Goal: Task Accomplishment & Management: Use online tool/utility

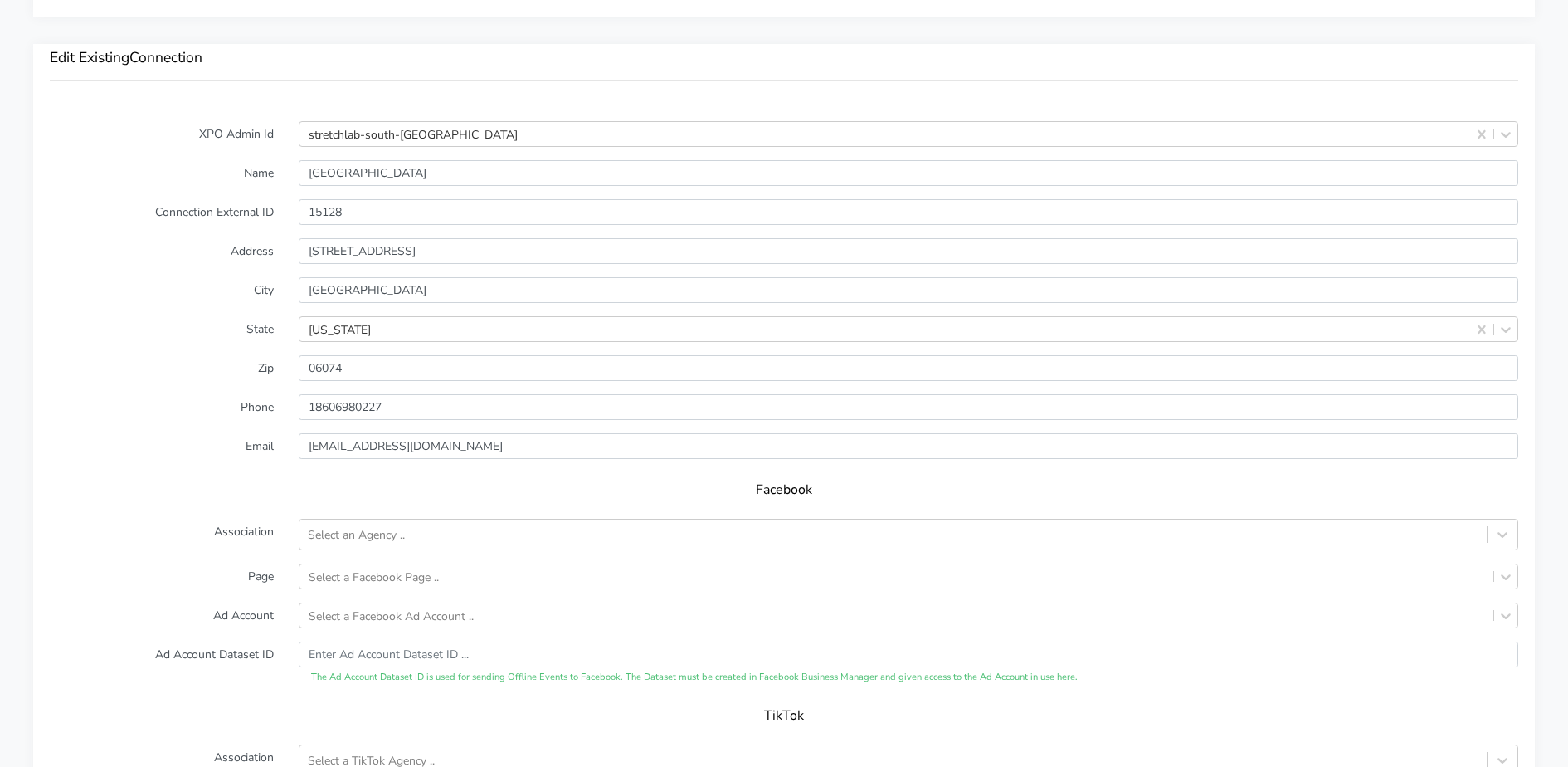
scroll to position [1454, 0]
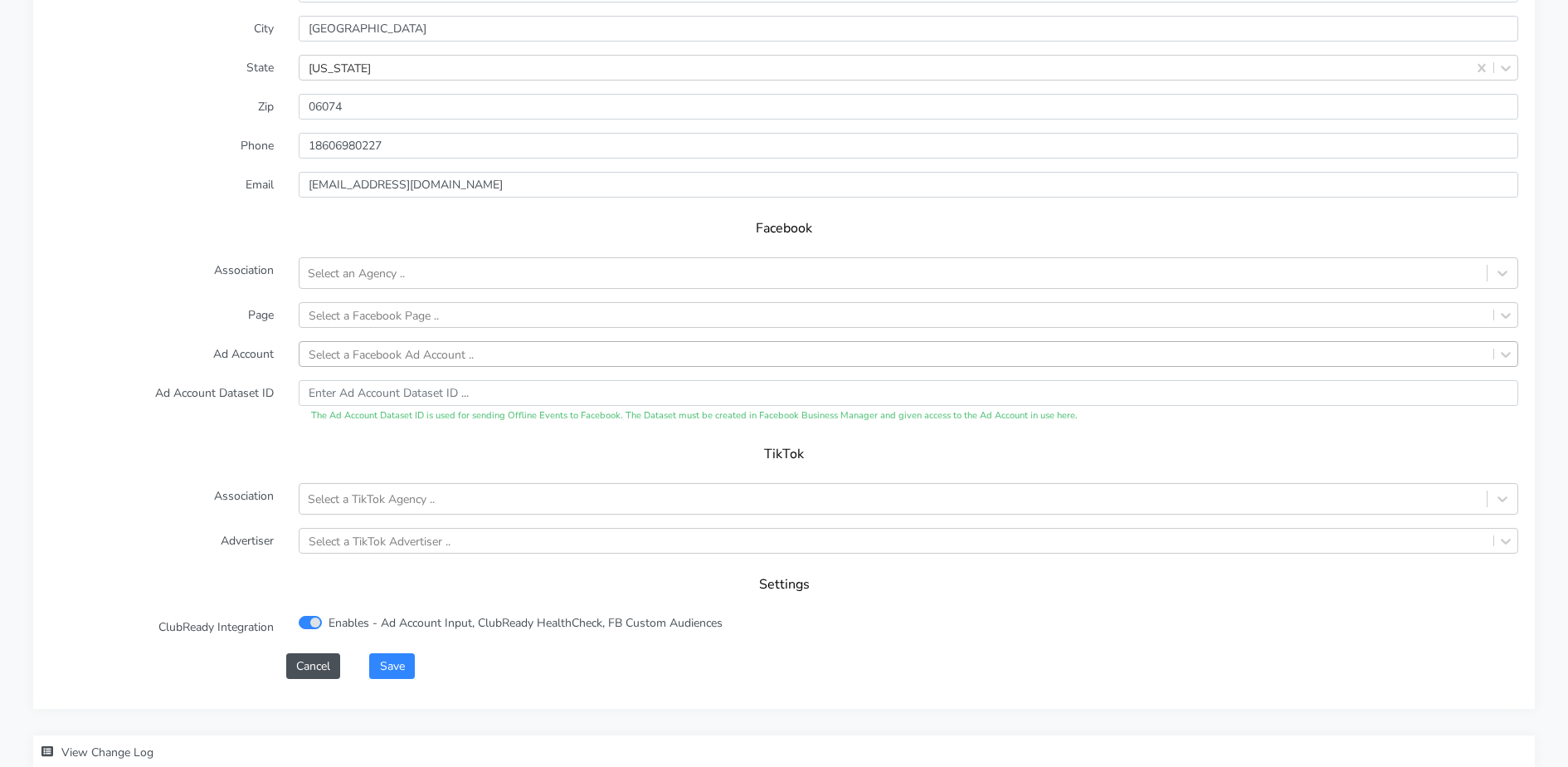
click at [399, 346] on div "Select a Facebook Ad Account .." at bounding box center [391, 354] width 165 height 18
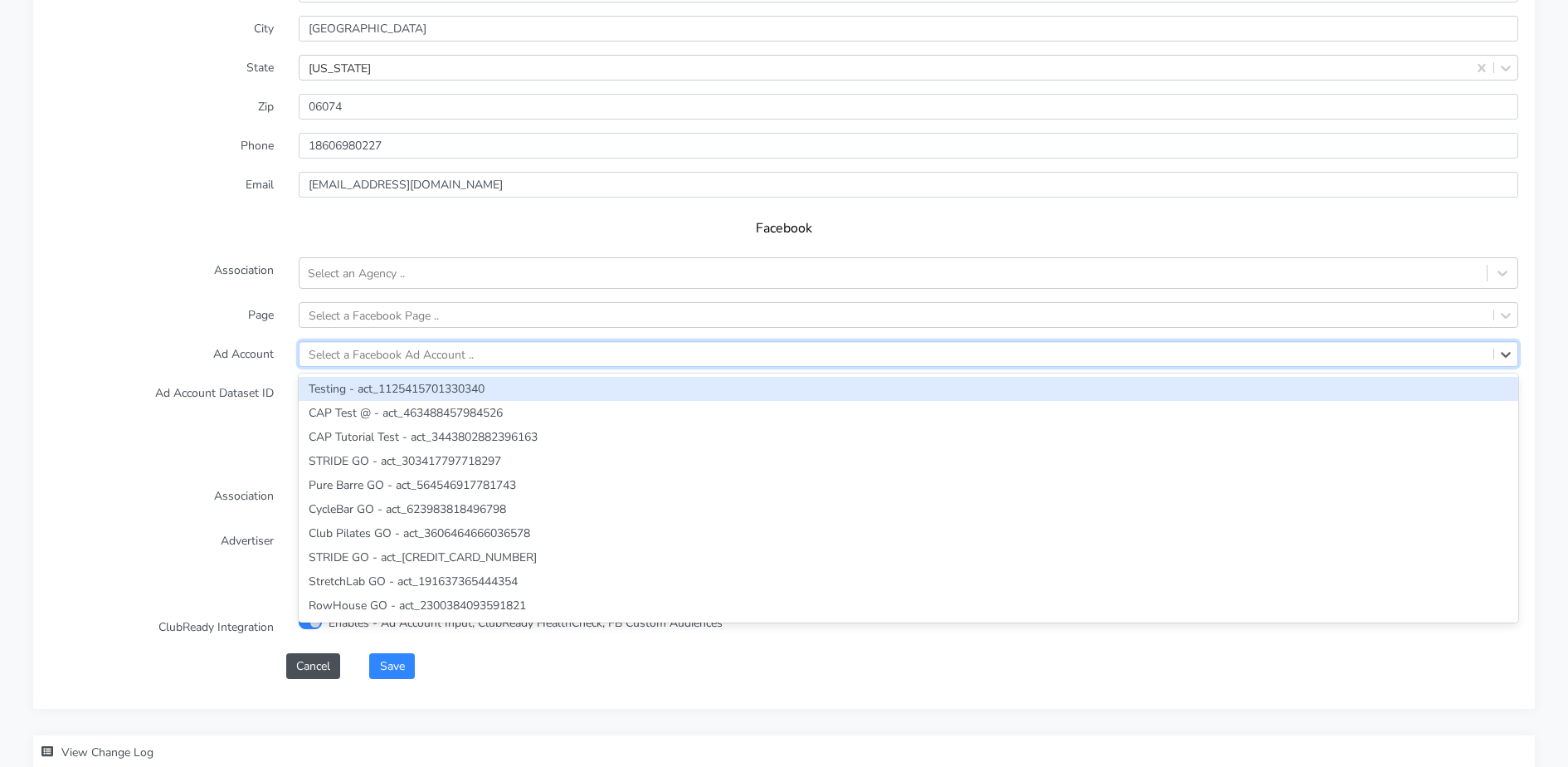
paste input "1307504034343743"
type input "1307504034343743"
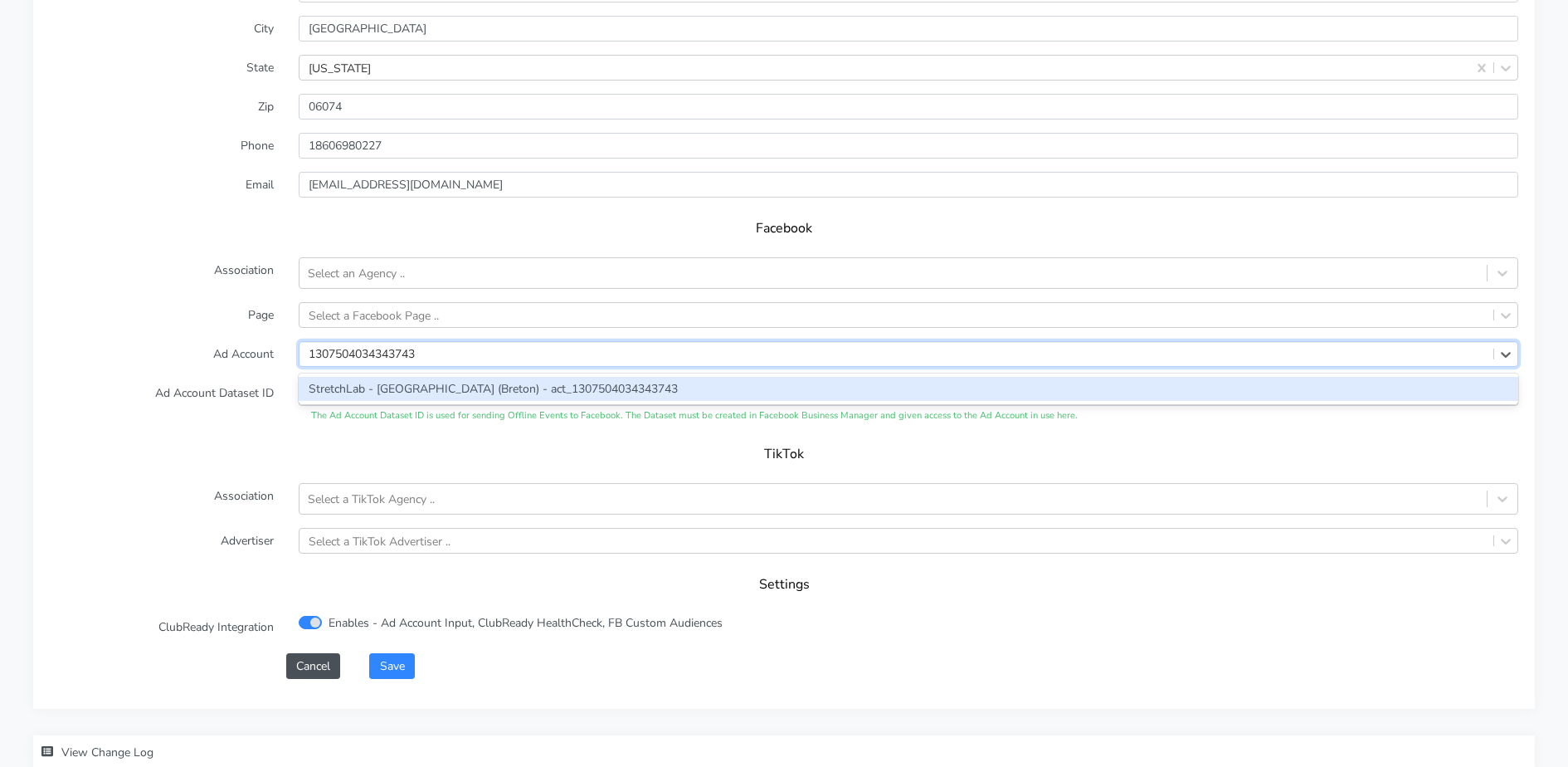
click at [402, 386] on div "StretchLab - [GEOGRAPHIC_DATA] (Breton) - act_1307504034343743" at bounding box center [909, 388] width 1220 height 25
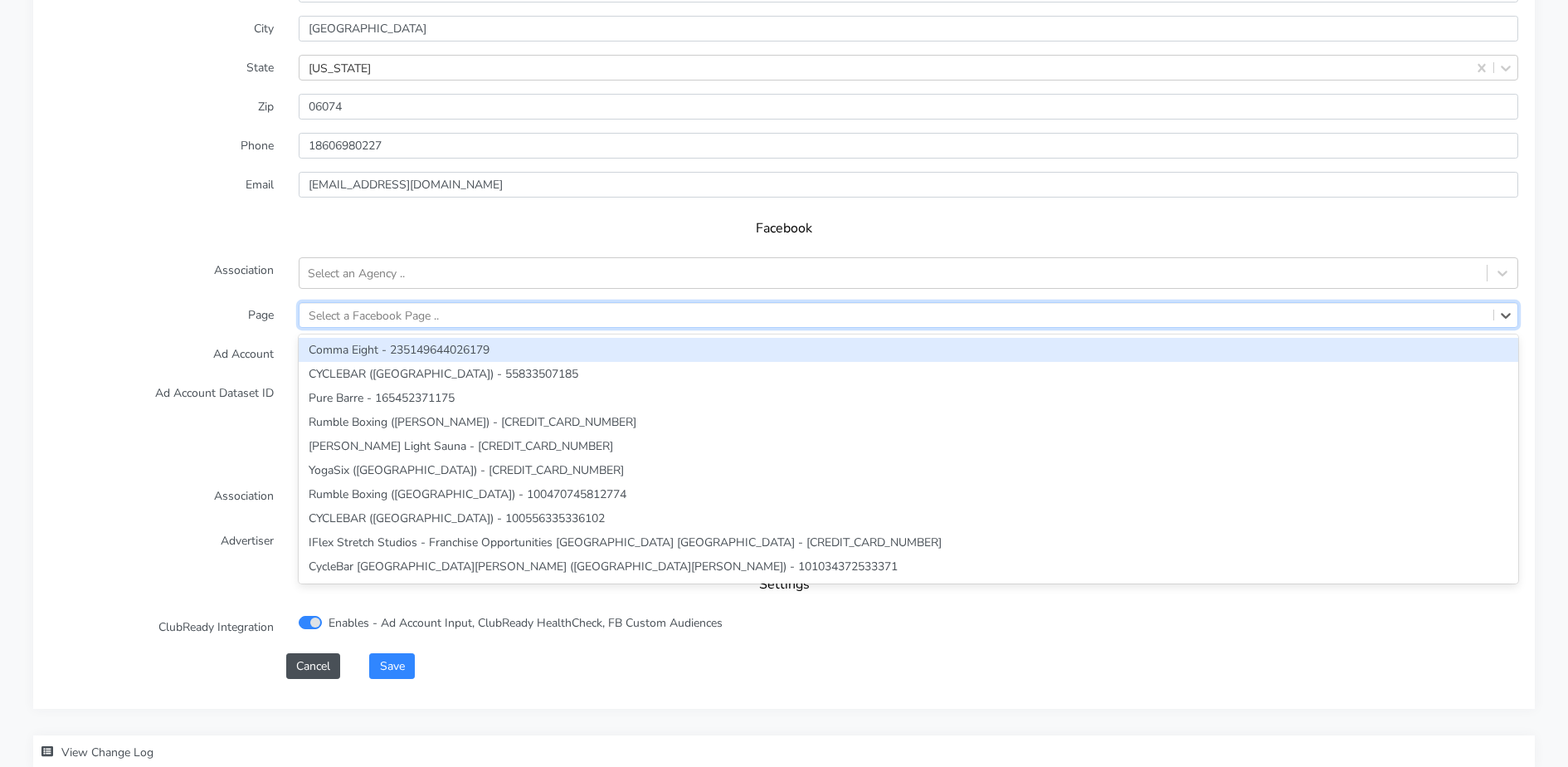
click at [436, 316] on div "Select a Facebook Page .." at bounding box center [374, 315] width 130 height 18
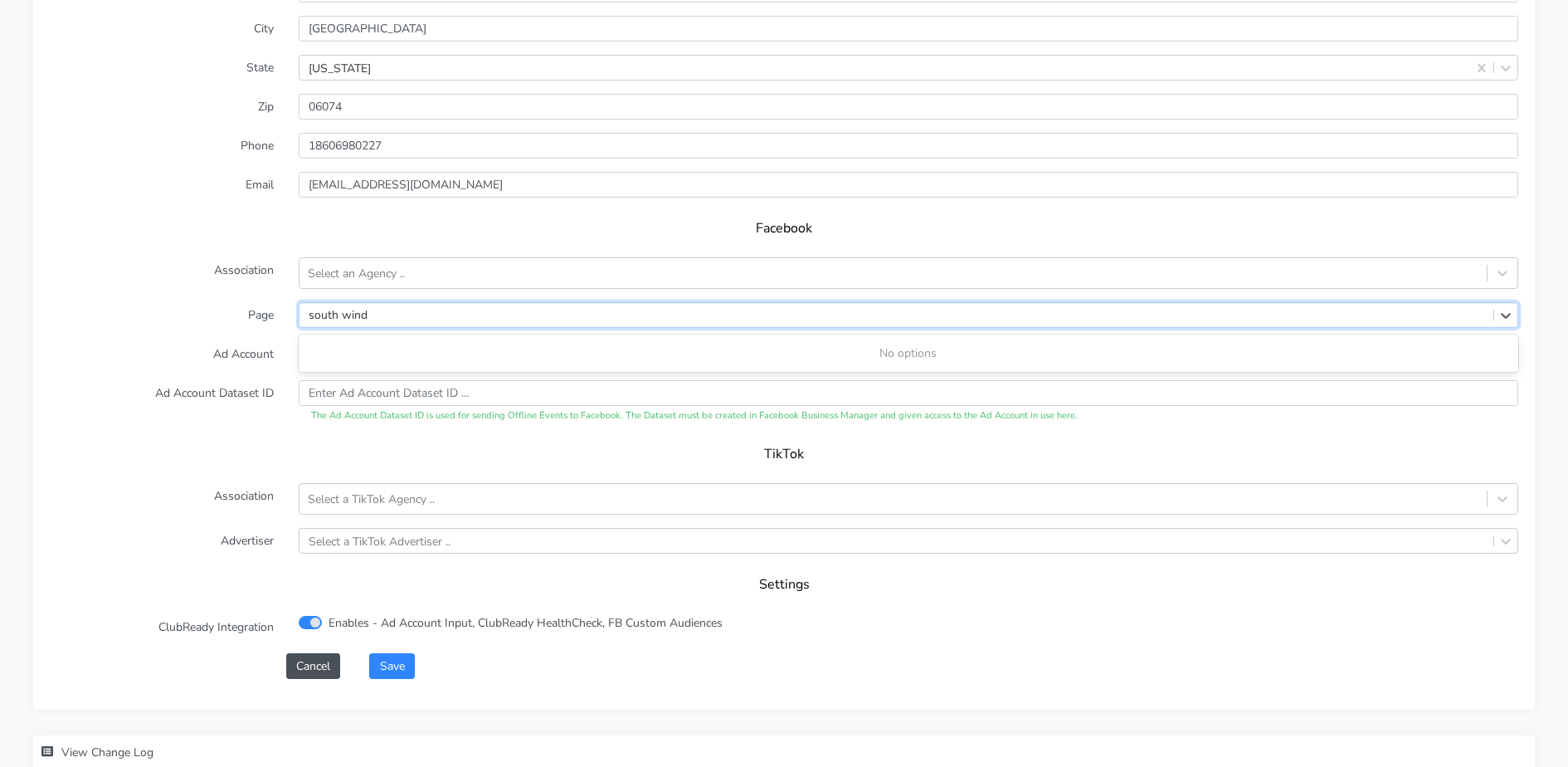
type input "south wind"
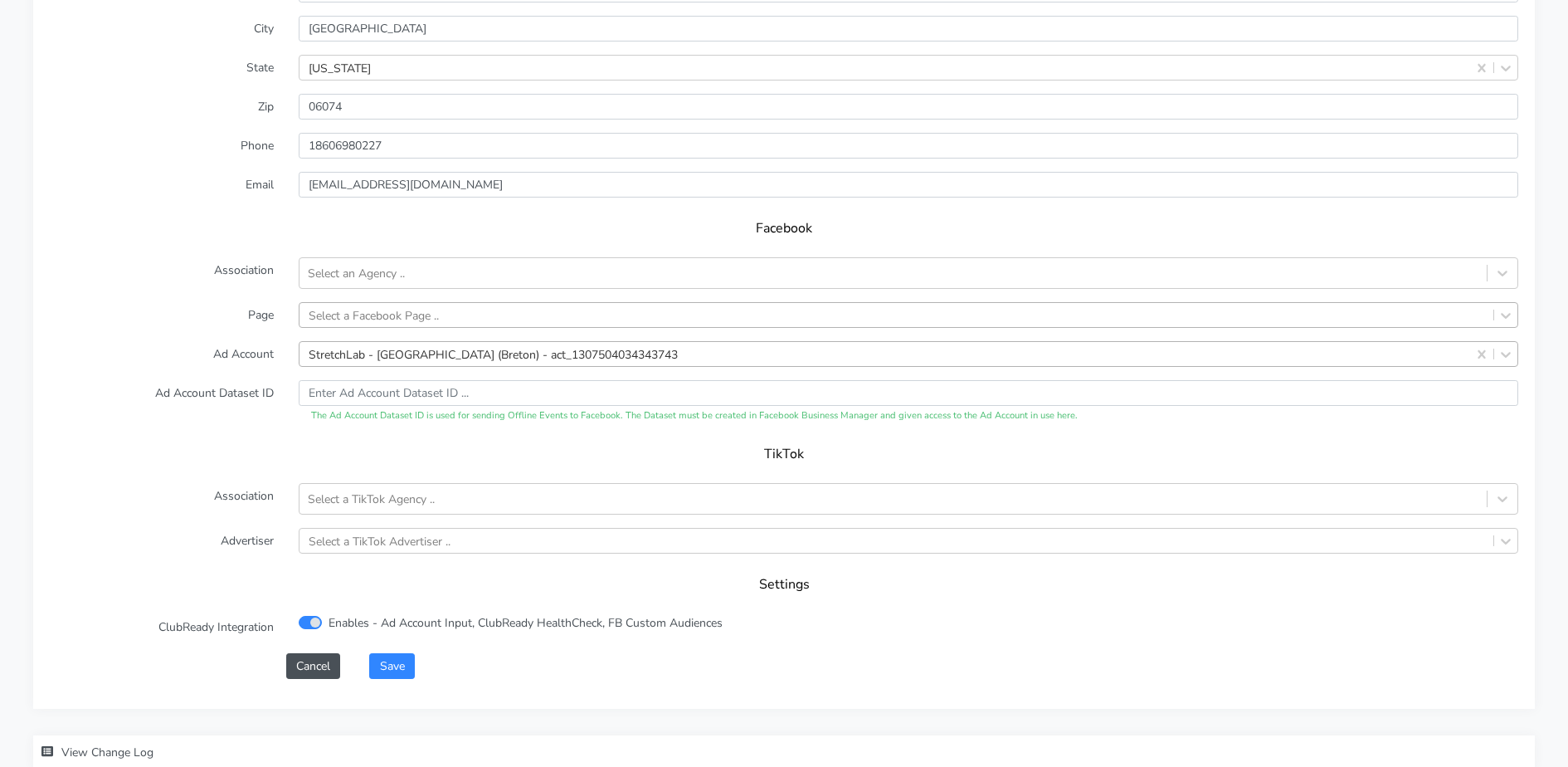
click at [240, 240] on div "Facebook" at bounding box center [784, 233] width 1469 height 46
click at [305, 667] on button "Cancel" at bounding box center [313, 666] width 54 height 26
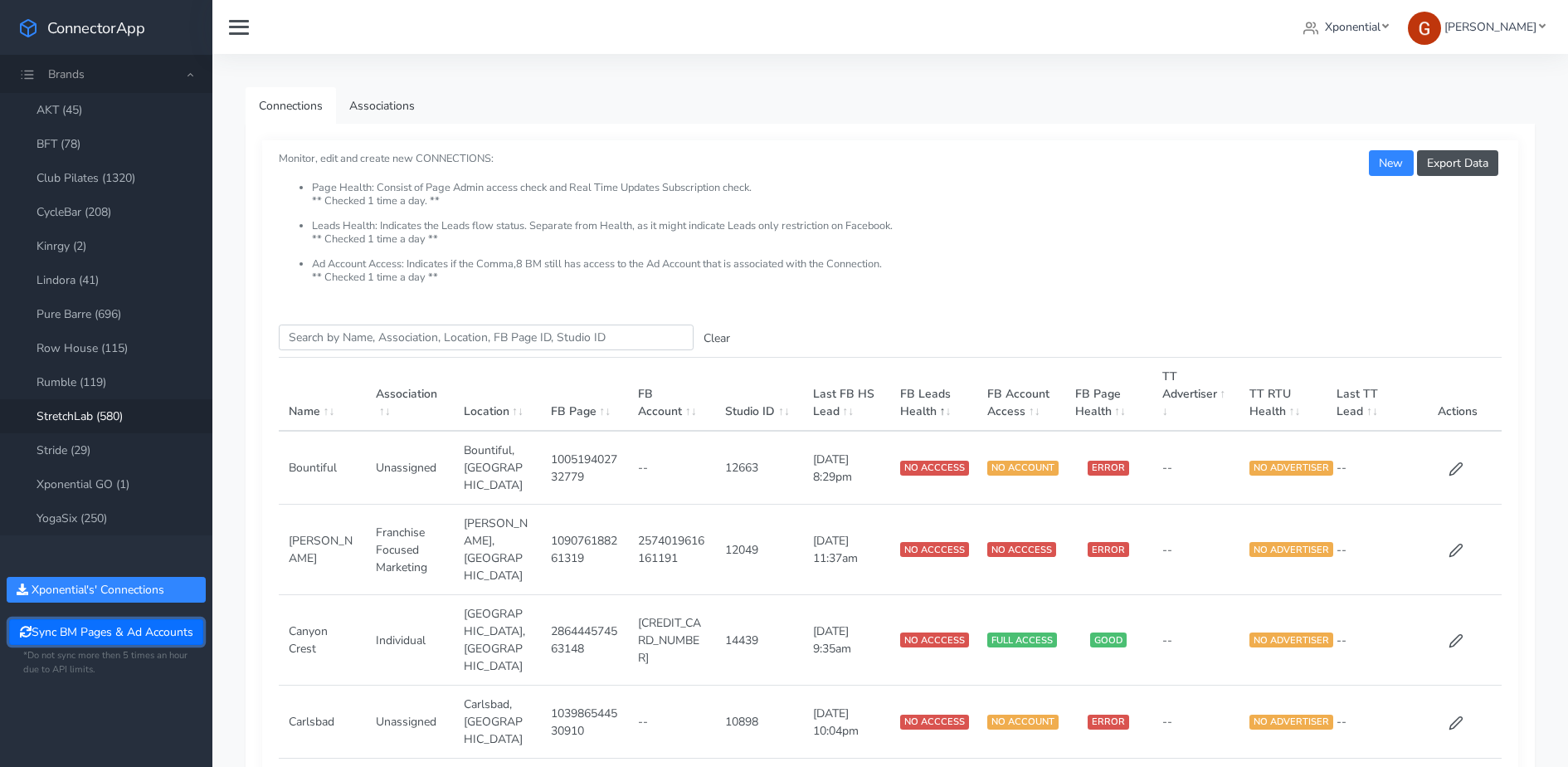
click at [58, 627] on button "Sync BM Pages & Ad Accounts" at bounding box center [105, 632] width 193 height 26
click at [626, 332] on input "Search this table" at bounding box center [485, 337] width 415 height 26
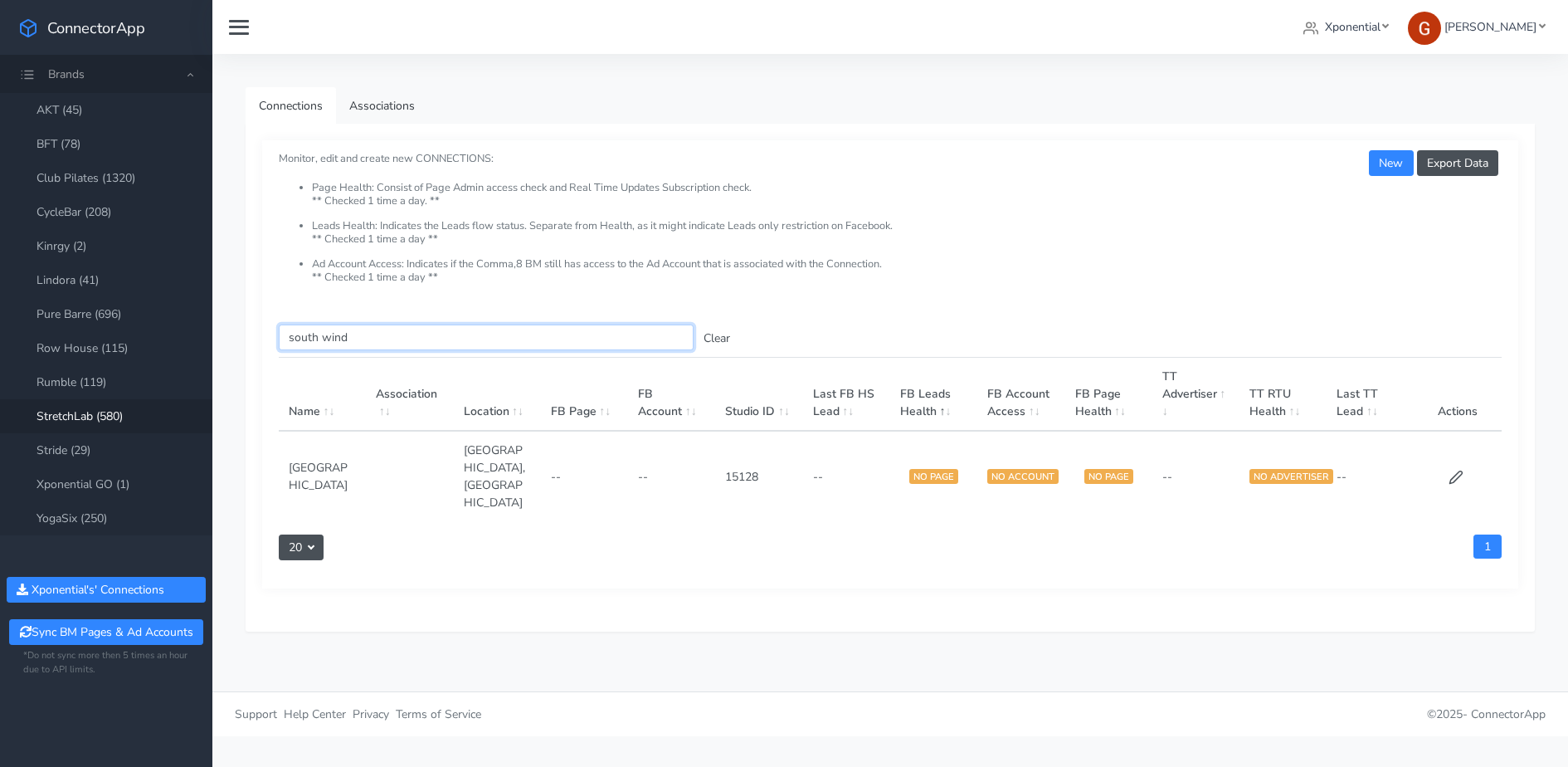
type input "south wind"
click at [1464, 454] on td at bounding box center [1458, 476] width 87 height 90
click at [1461, 470] on icon at bounding box center [1455, 477] width 15 height 15
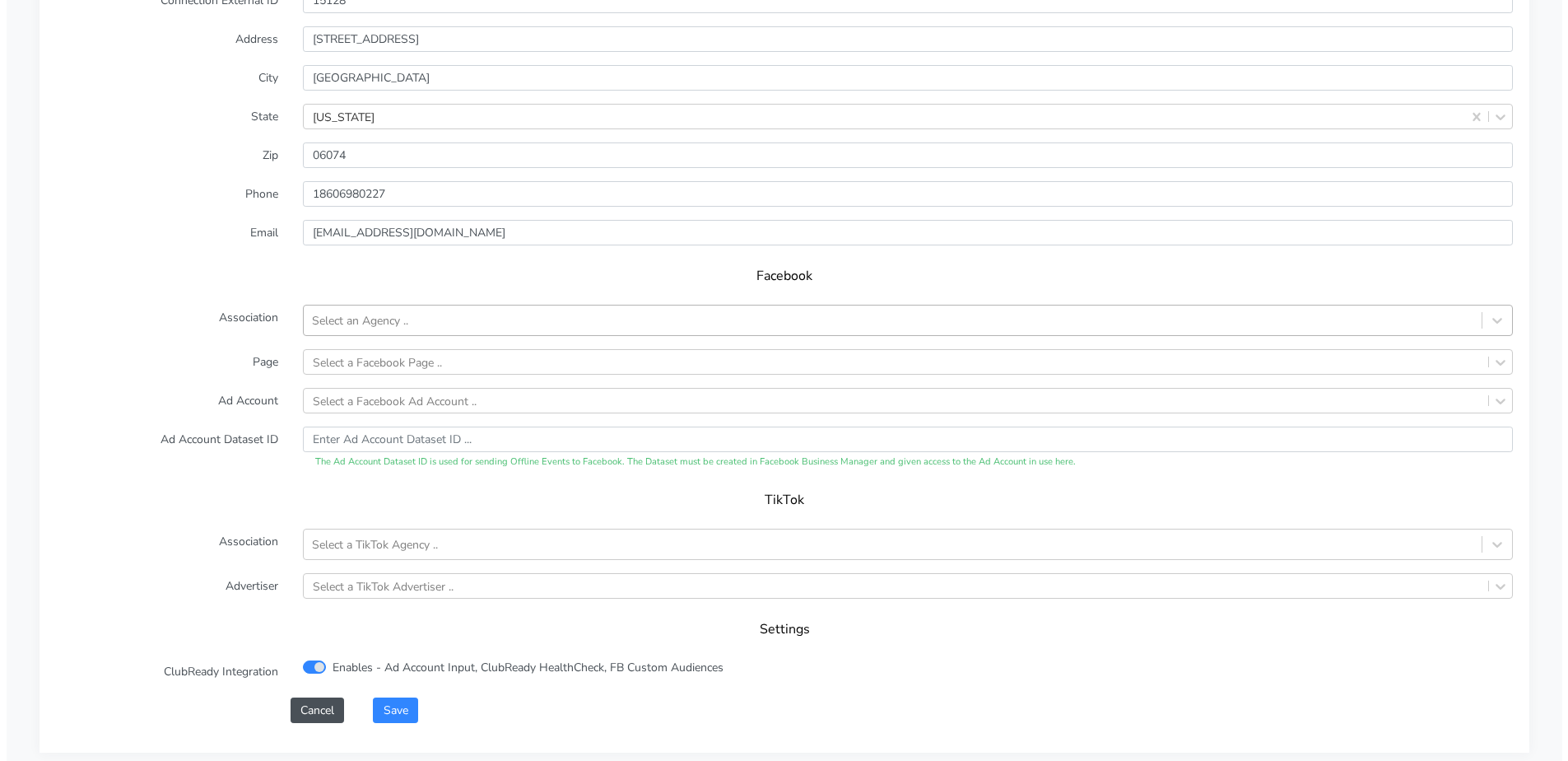
scroll to position [1393, 0]
click at [364, 320] on div "Select an Agency .." at bounding box center [353, 321] width 96 height 18
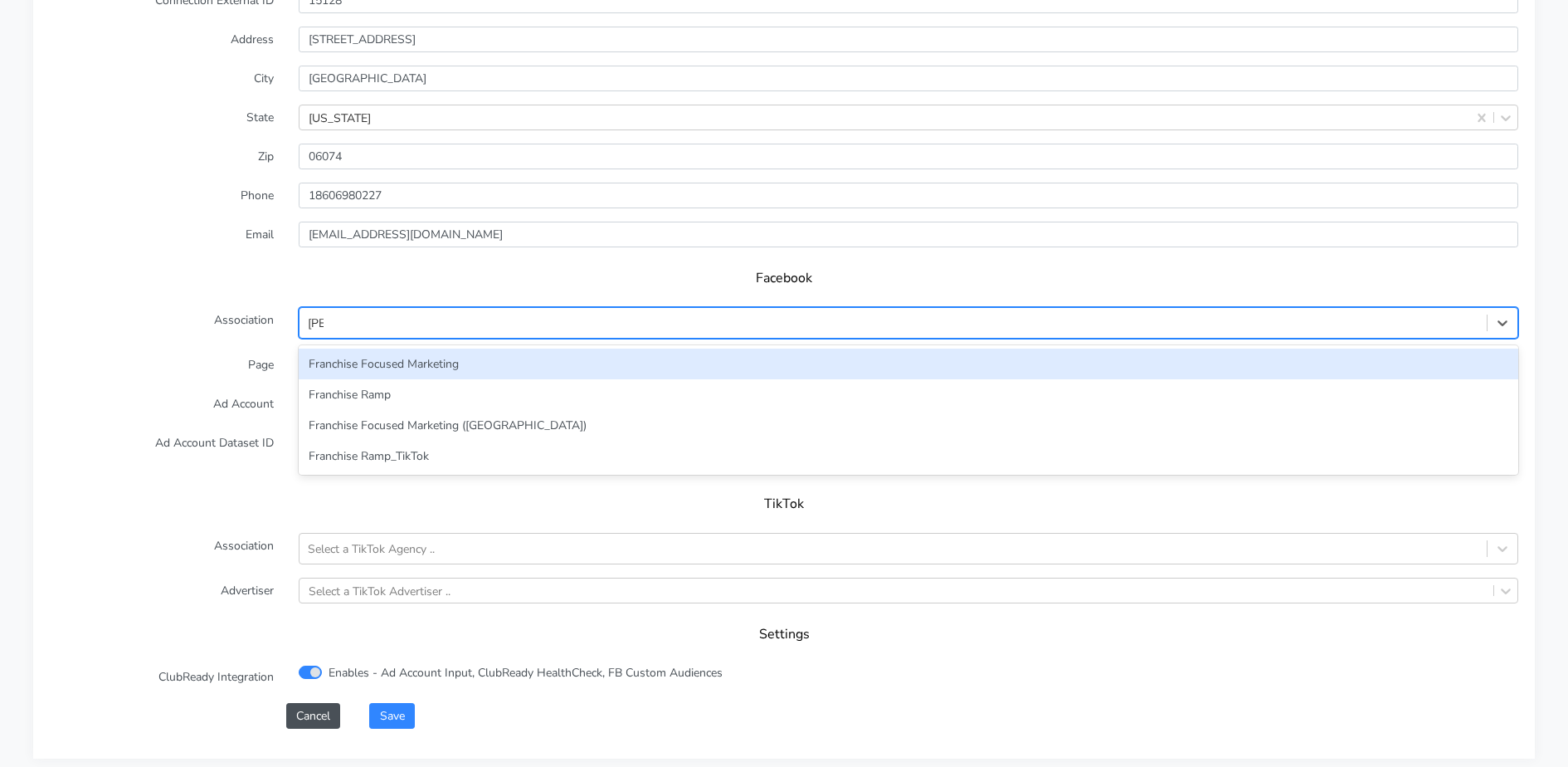
type input "franc"
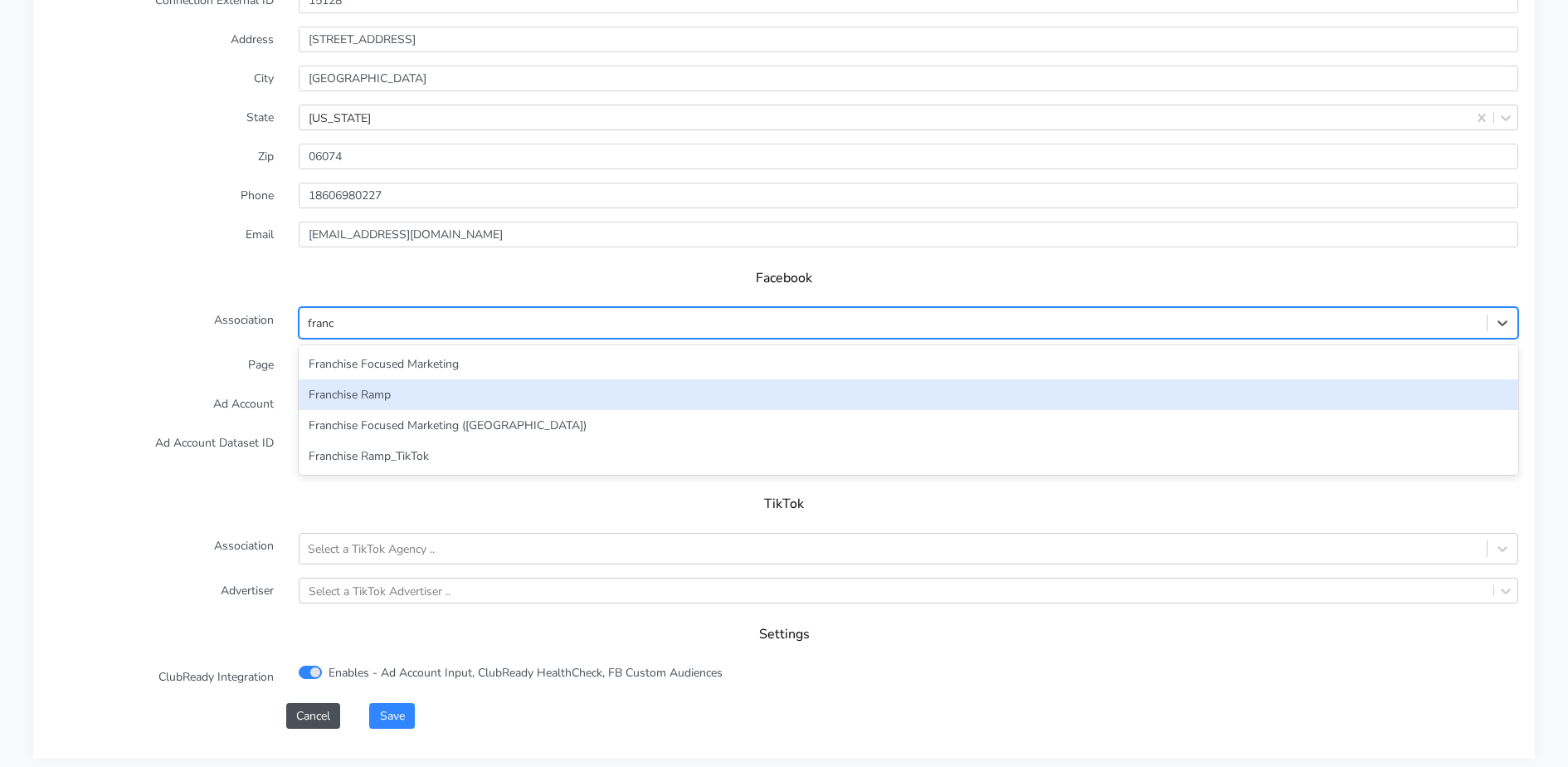
click at [315, 391] on div "Franchise Ramp" at bounding box center [909, 394] width 1220 height 30
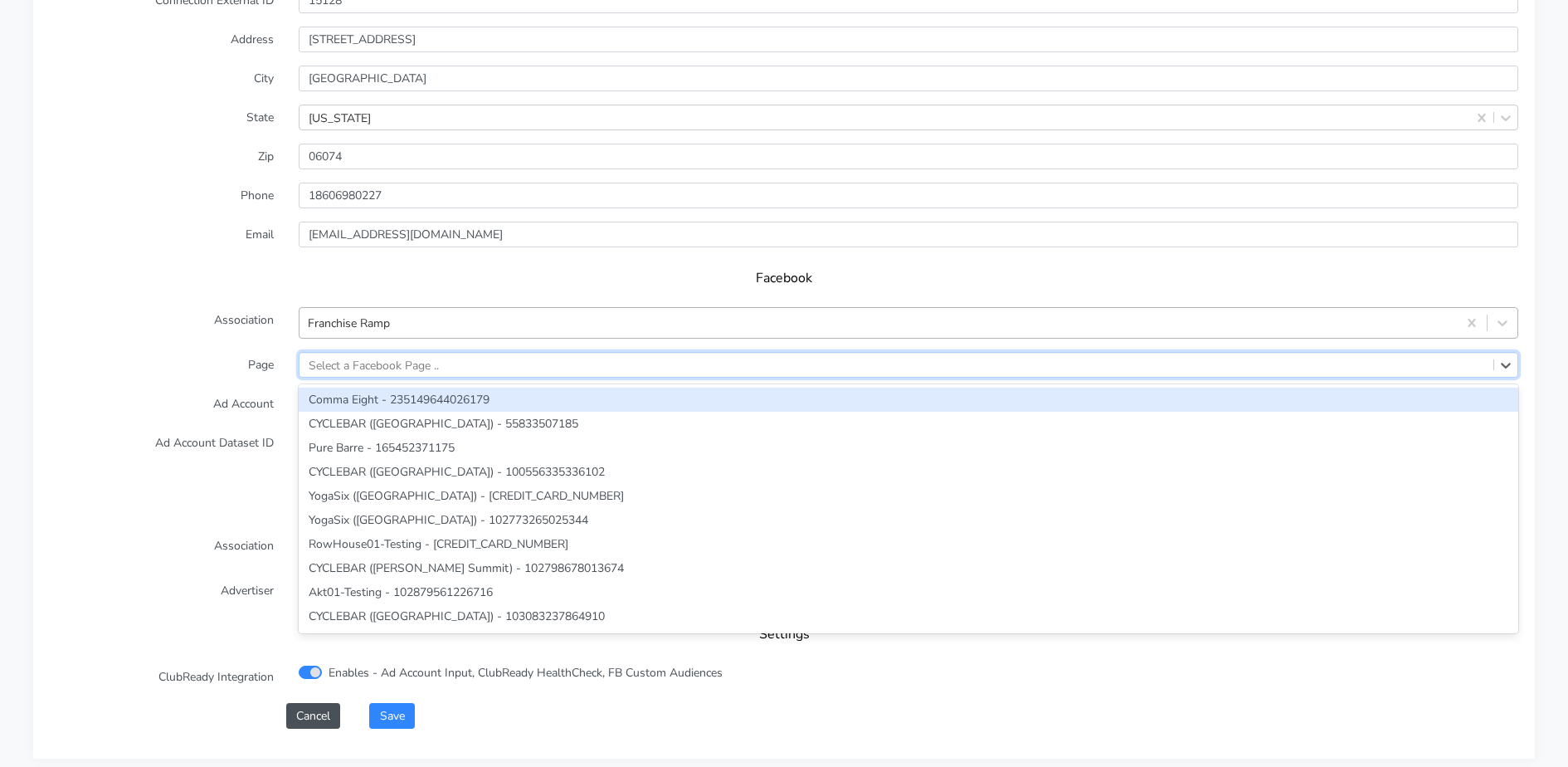
click at [346, 359] on div "Select a Facebook Page .." at bounding box center [374, 365] width 130 height 18
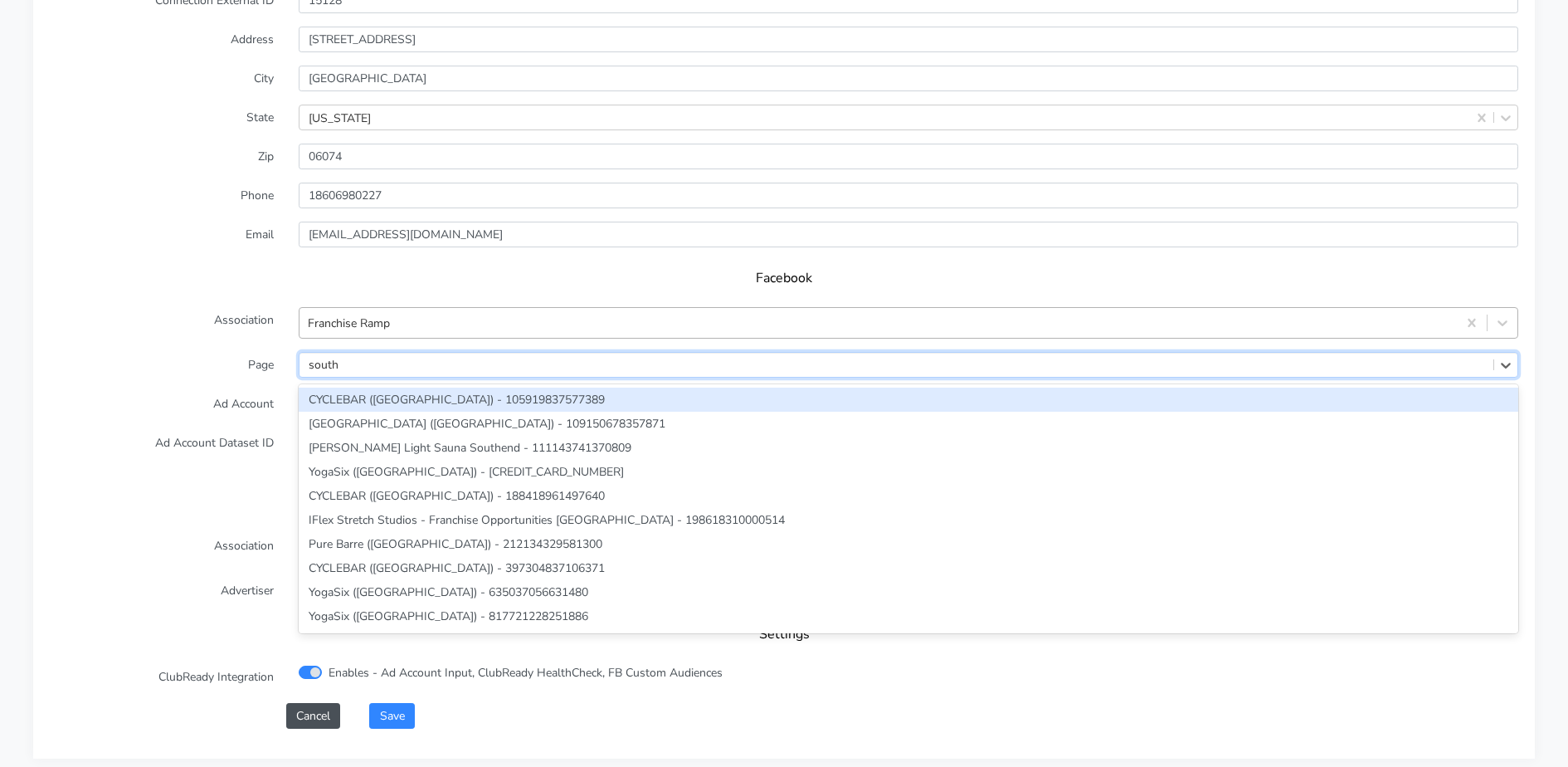
type input "south"
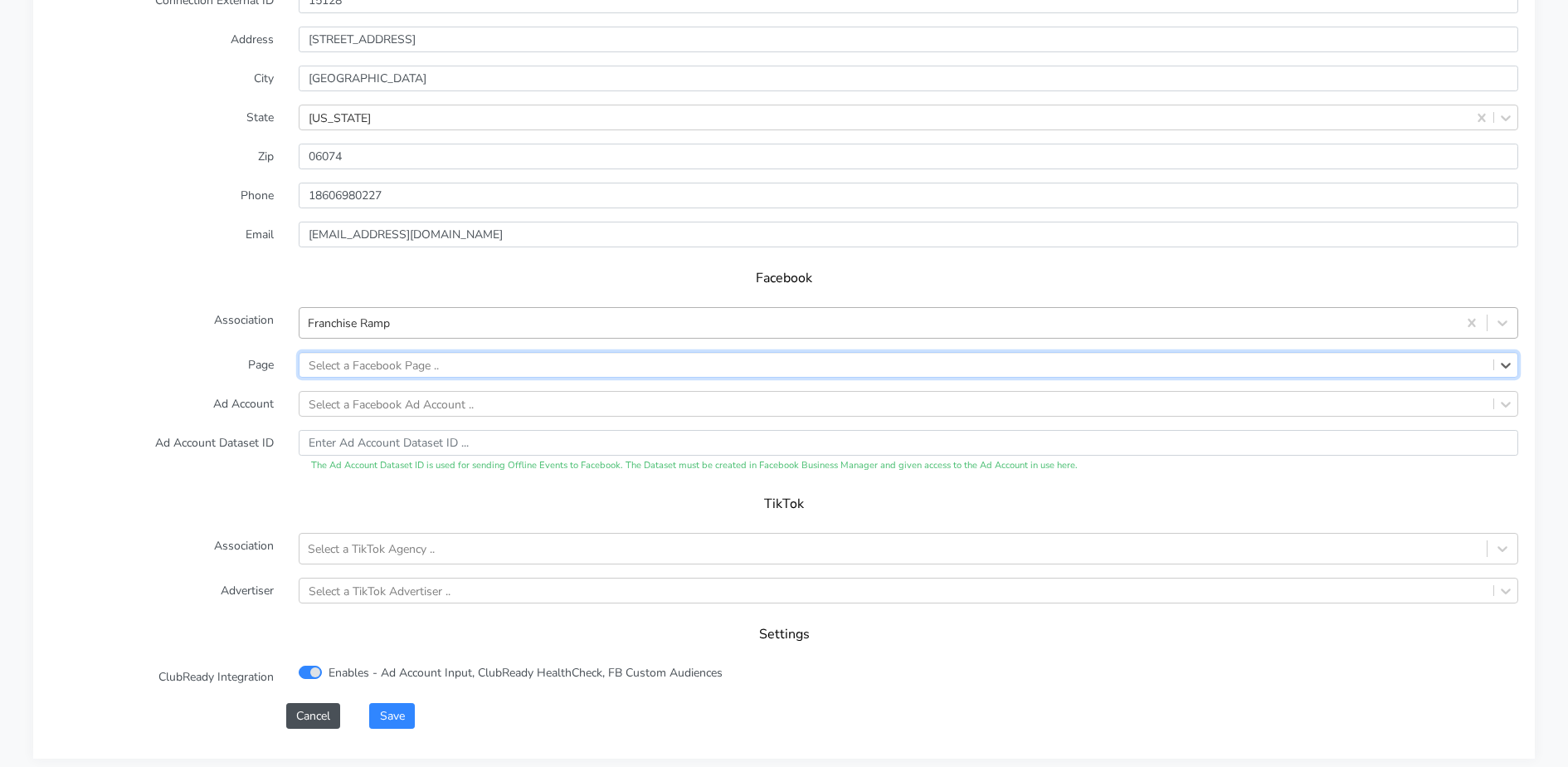
click at [211, 355] on label "Page" at bounding box center [162, 365] width 249 height 26
click at [399, 376] on div "Select a Facebook Page .." at bounding box center [896, 365] width 1194 height 25
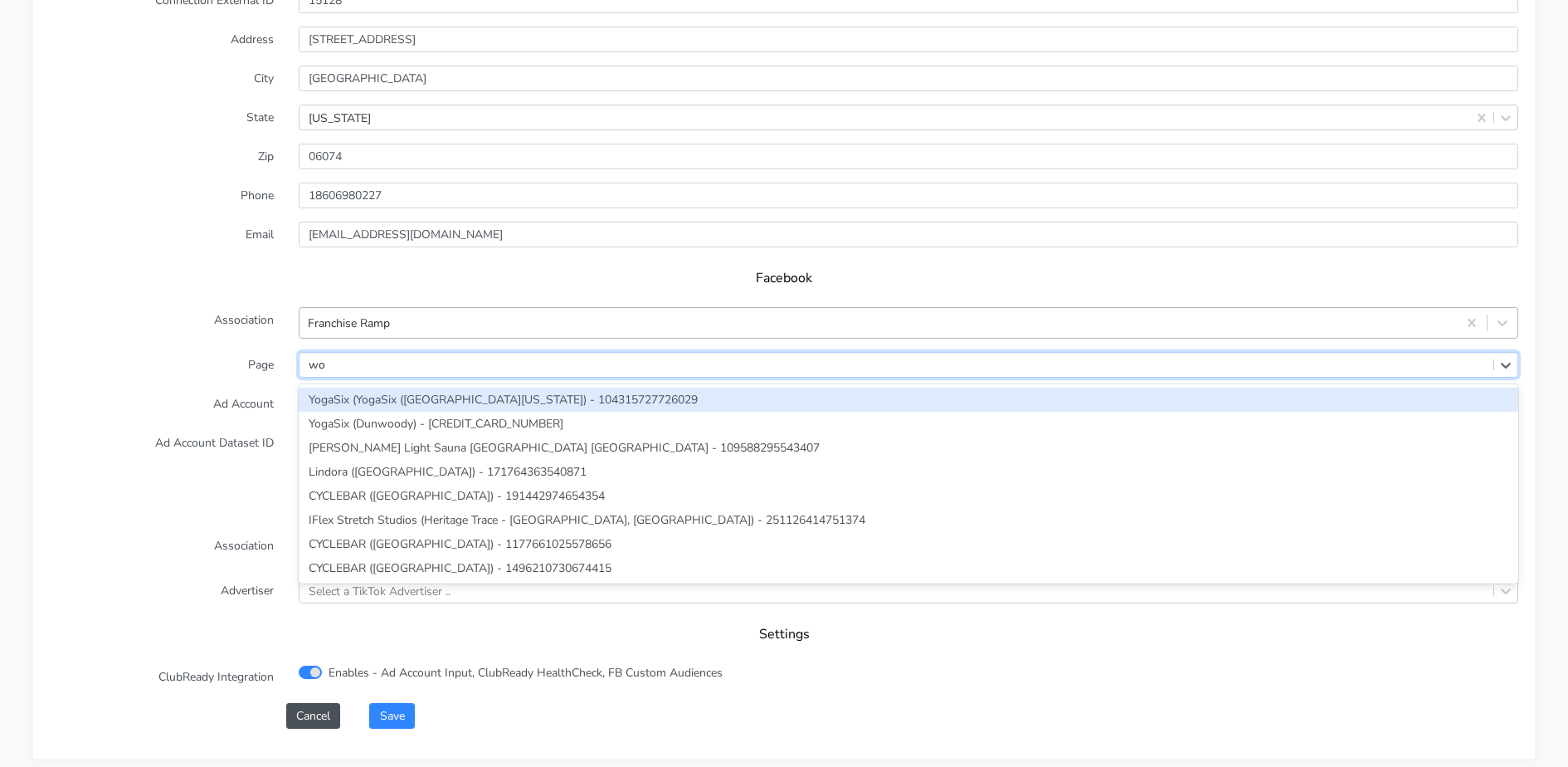
type input "w"
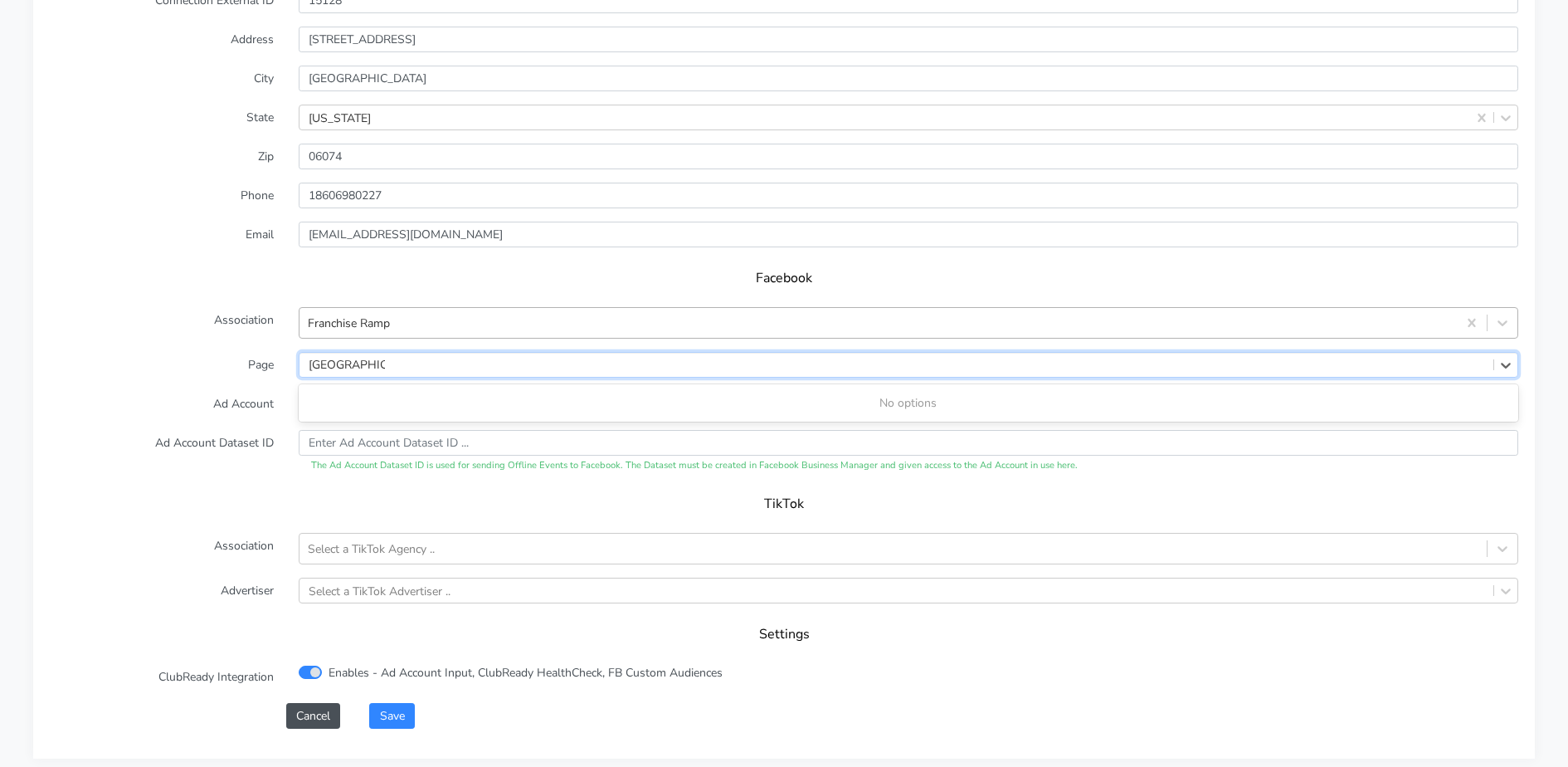
type input "[GEOGRAPHIC_DATA]"
click at [206, 372] on label "Page" at bounding box center [162, 365] width 249 height 26
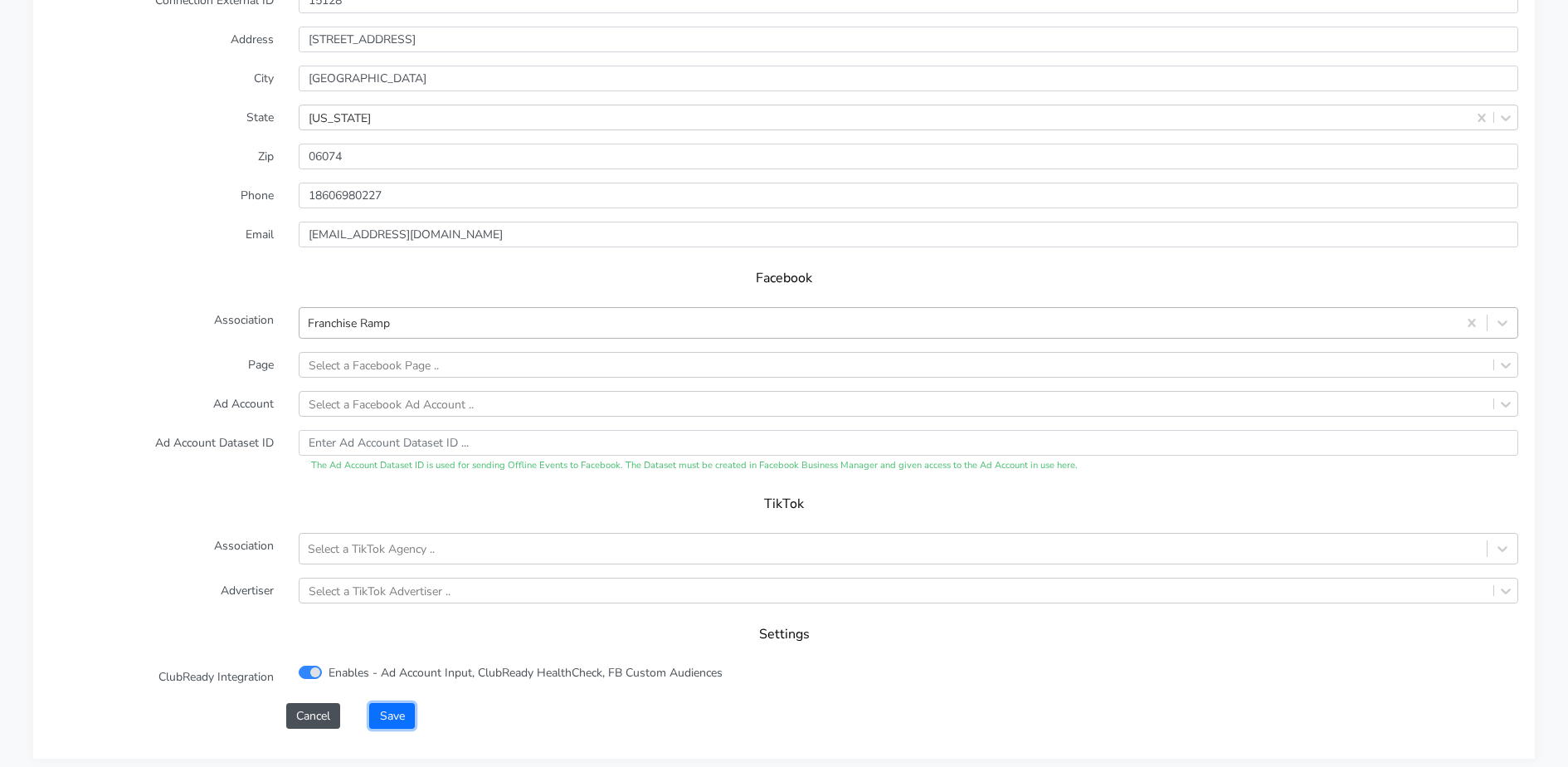
click at [404, 709] on button "Save" at bounding box center [392, 716] width 45 height 26
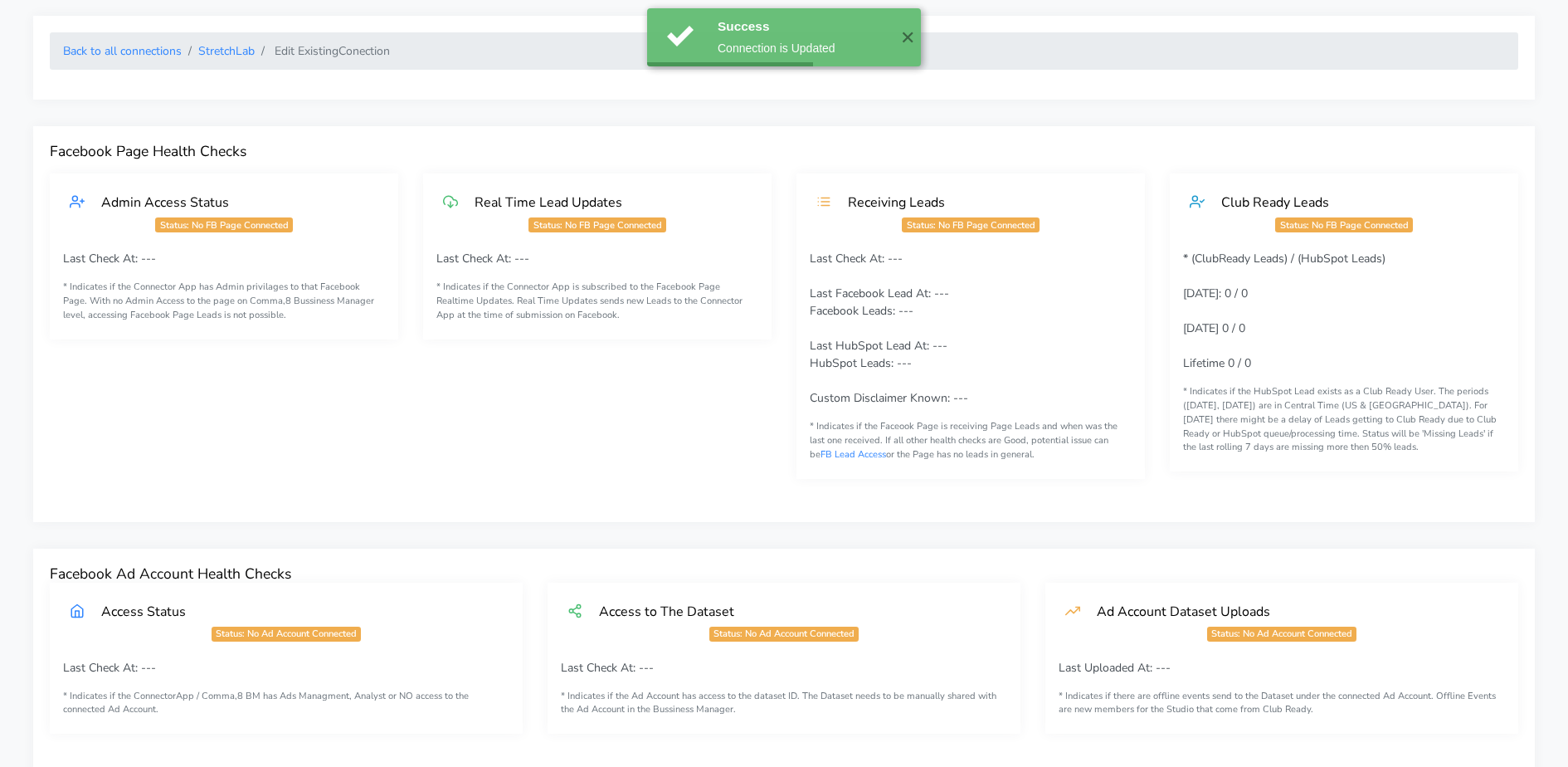
scroll to position [0, 0]
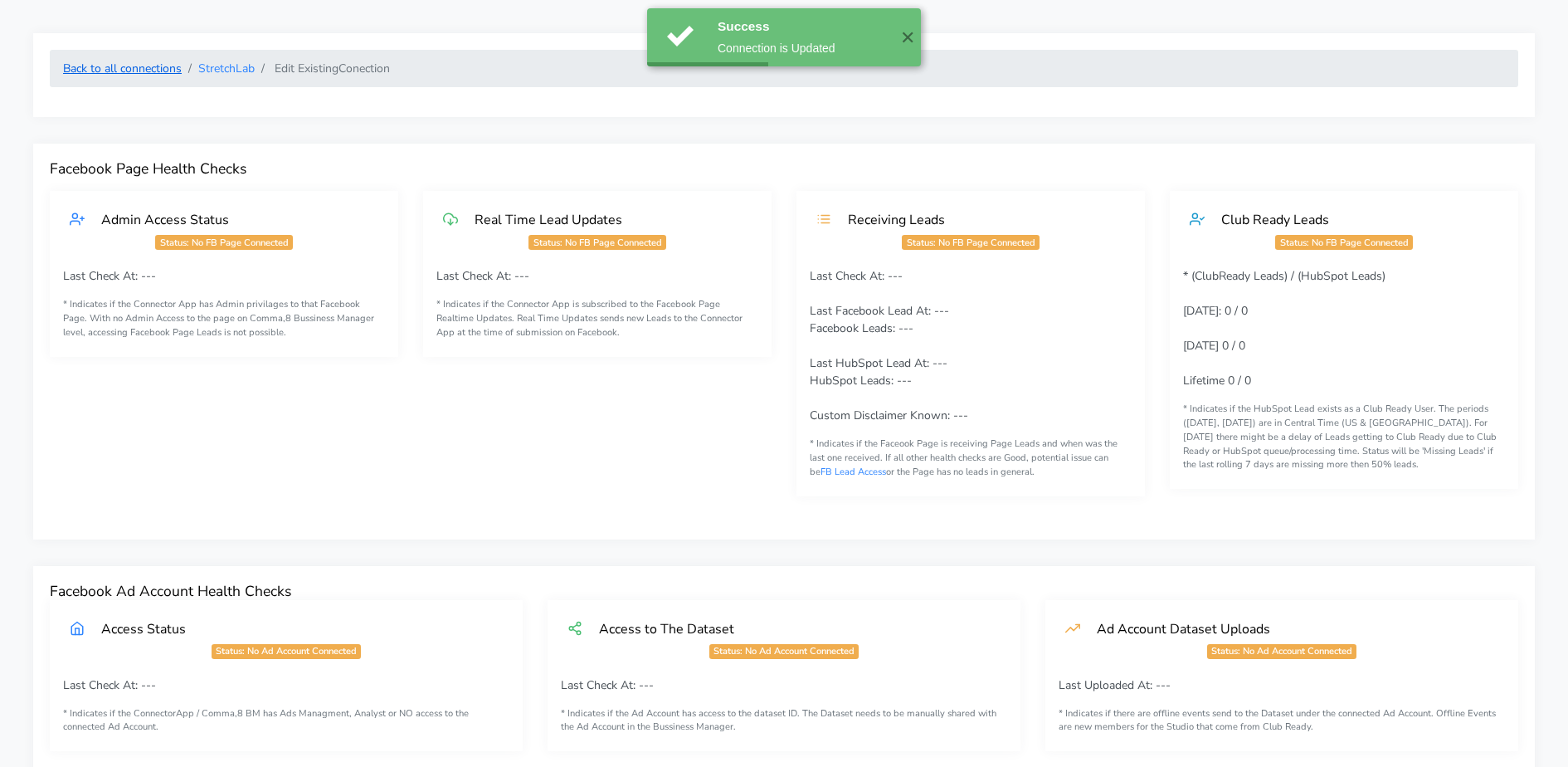
click at [104, 66] on link "Back to all connections" at bounding box center [122, 69] width 119 height 16
